Goal: Information Seeking & Learning: Understand process/instructions

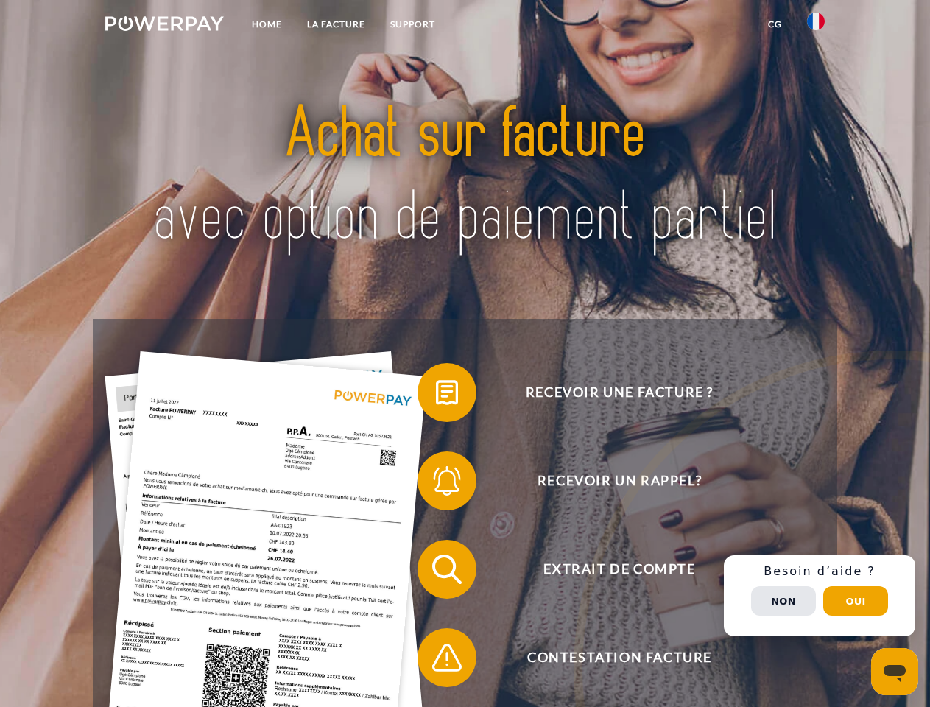
click at [164, 26] on img at bounding box center [164, 23] width 119 height 15
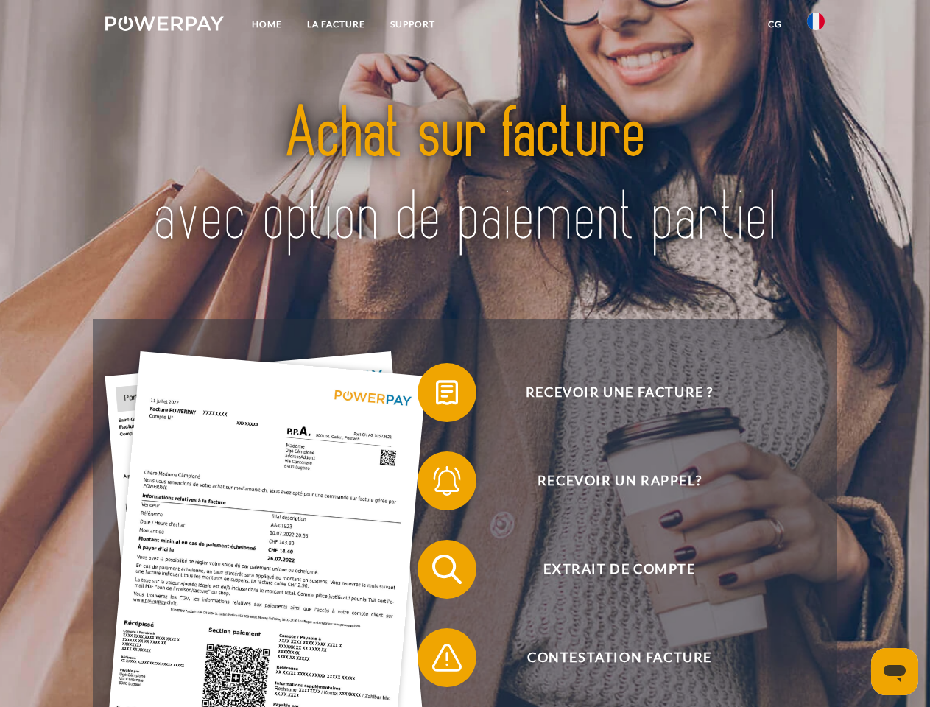
click at [816, 26] on img at bounding box center [816, 22] width 18 height 18
click at [775, 24] on link "CG" at bounding box center [775, 24] width 39 height 27
click at [436, 396] on span at bounding box center [425, 393] width 74 height 74
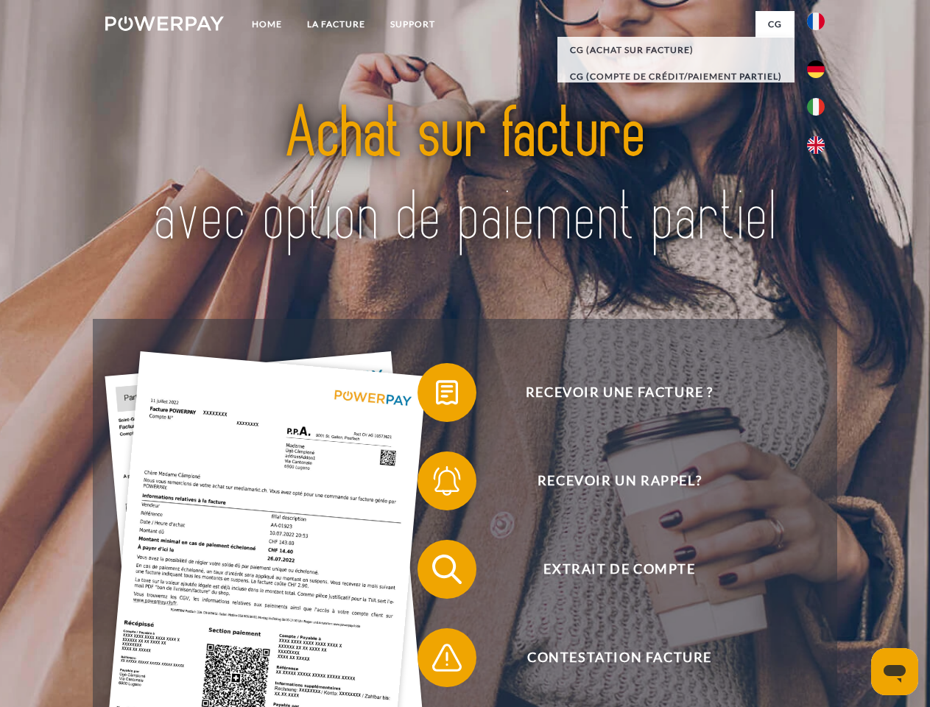
click at [436, 484] on div "Recevoir une facture ? Recevoir un rappel? Extrait de compte retour" at bounding box center [465, 613] width 744 height 589
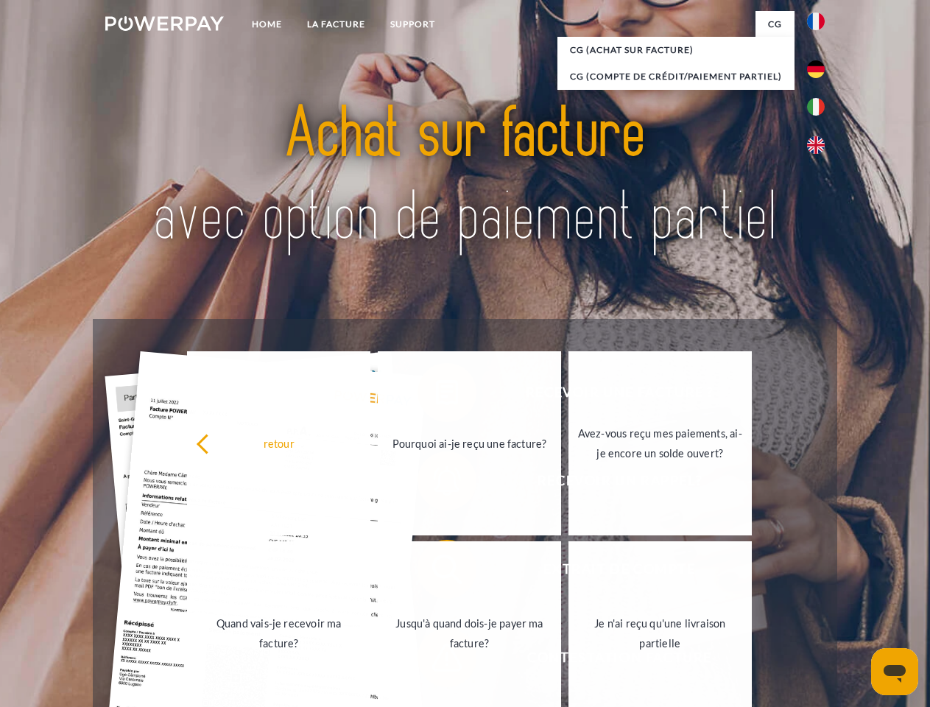
click at [436, 572] on link "Jusqu'à quand dois-je payer ma facture?" at bounding box center [469, 633] width 183 height 184
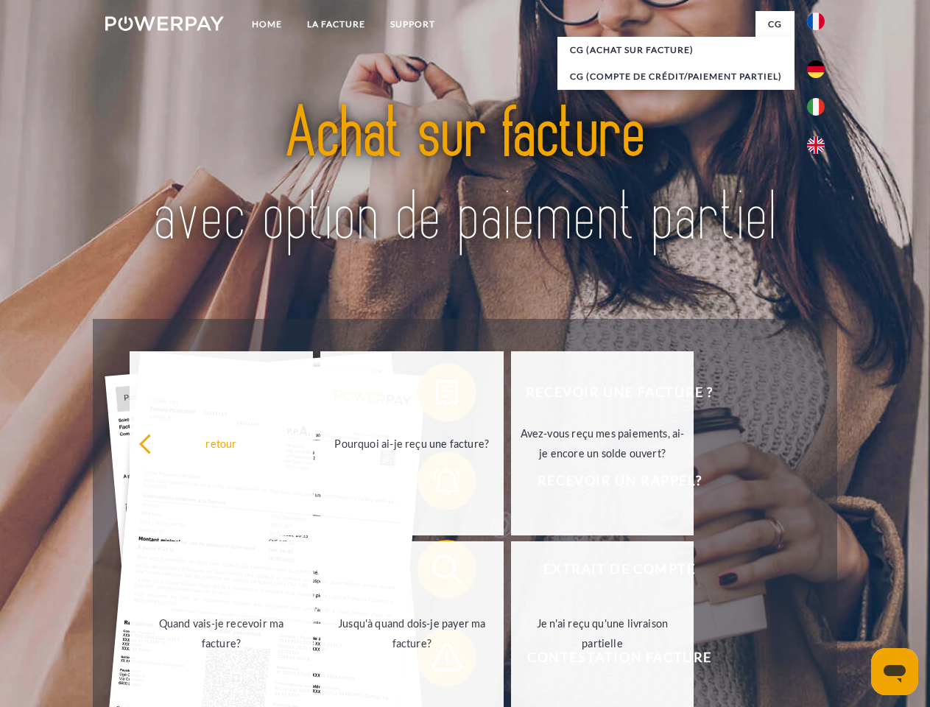
click at [436, 661] on span at bounding box center [425, 658] width 74 height 74
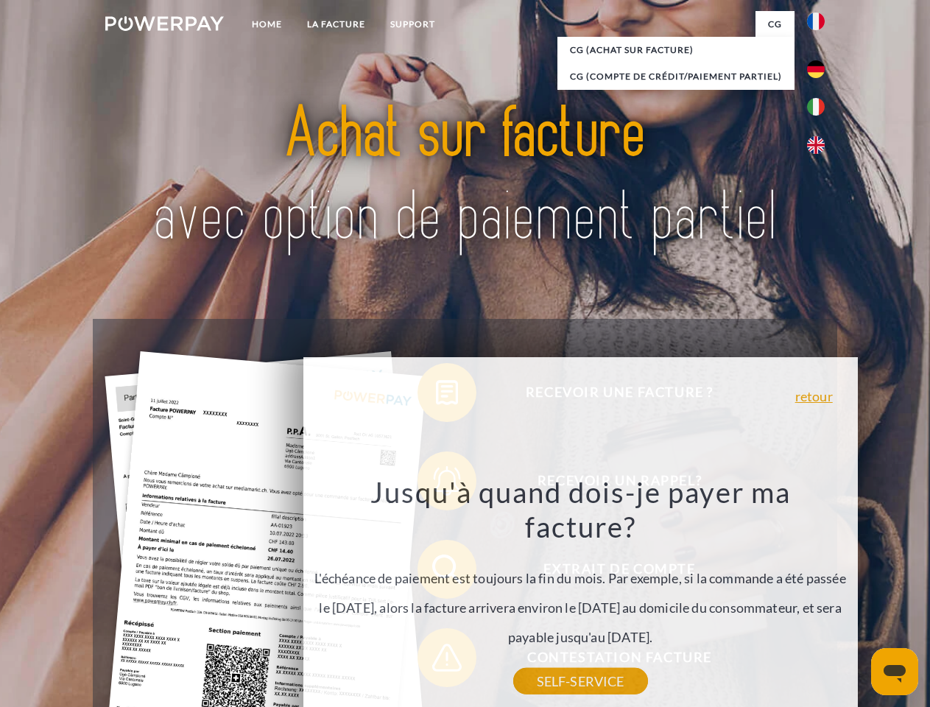
click at [820, 596] on div "Recevoir une facture ? Recevoir un rappel? Extrait de compte retour" at bounding box center [465, 613] width 744 height 589
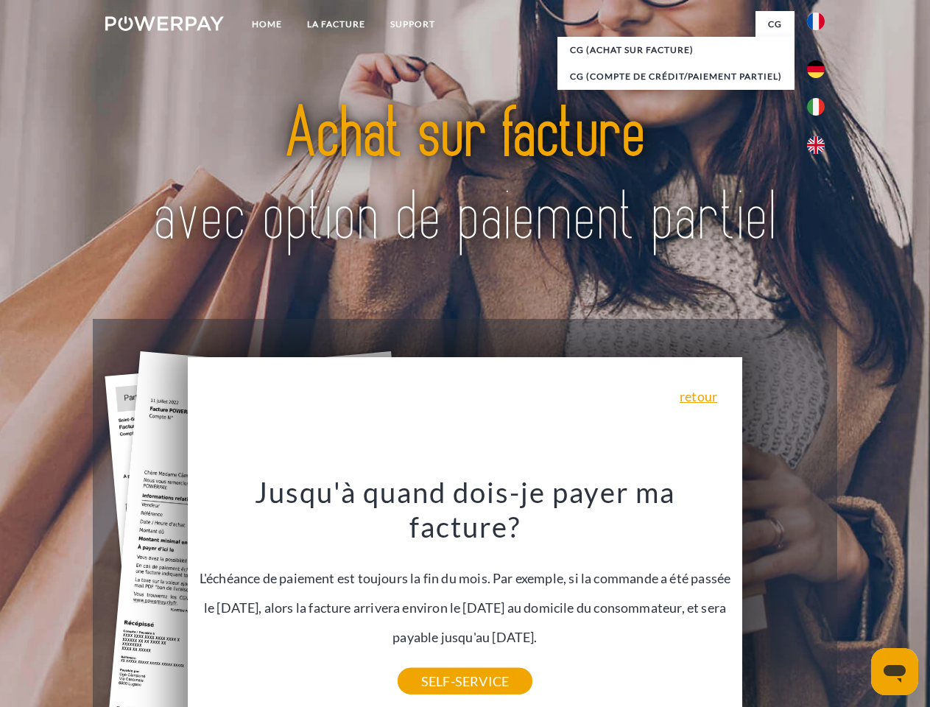
click at [784, 599] on span "Extrait de compte" at bounding box center [619, 569] width 361 height 59
click at [856, 601] on header "Home LA FACTURE Support" at bounding box center [465, 508] width 930 height 1017
